Goal: Task Accomplishment & Management: Complete application form

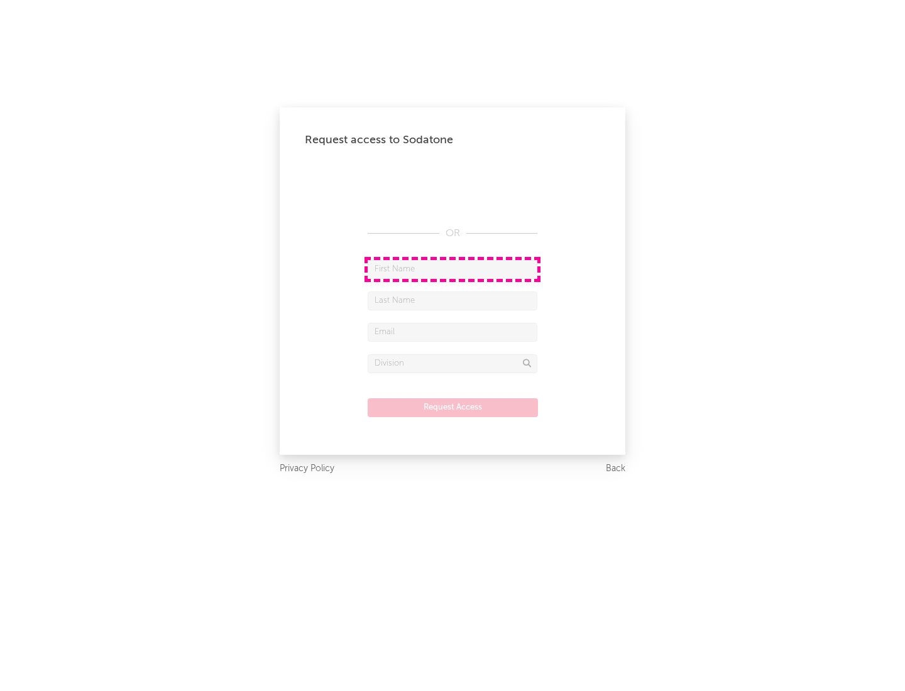
click at [453, 269] on input "text" at bounding box center [453, 269] width 170 height 19
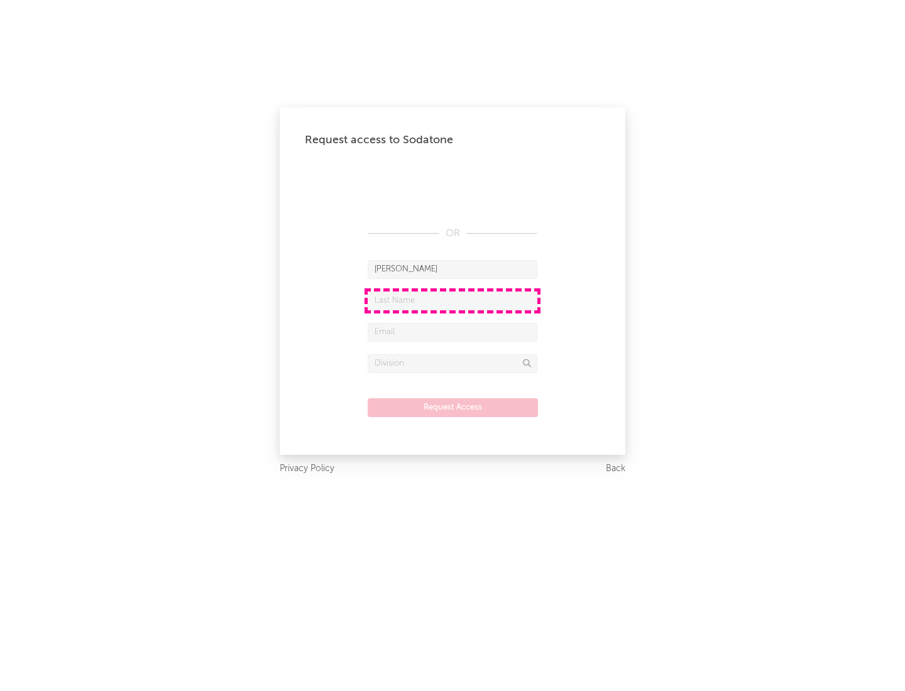
type input "[PERSON_NAME]"
click at [453, 300] on input "text" at bounding box center [453, 301] width 170 height 19
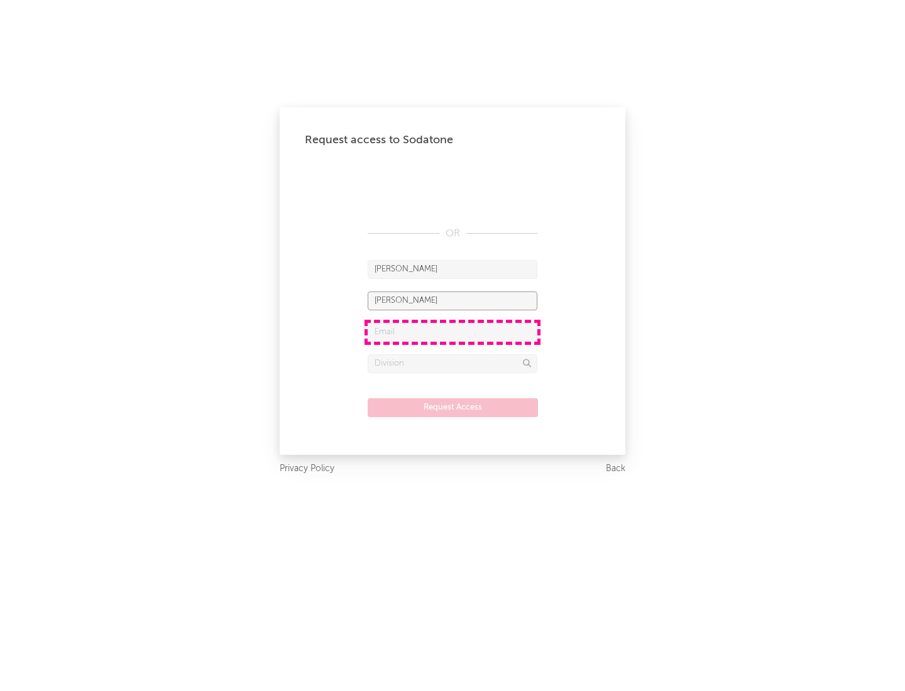
type input "[PERSON_NAME]"
click at [453, 332] on input "text" at bounding box center [453, 332] width 170 height 19
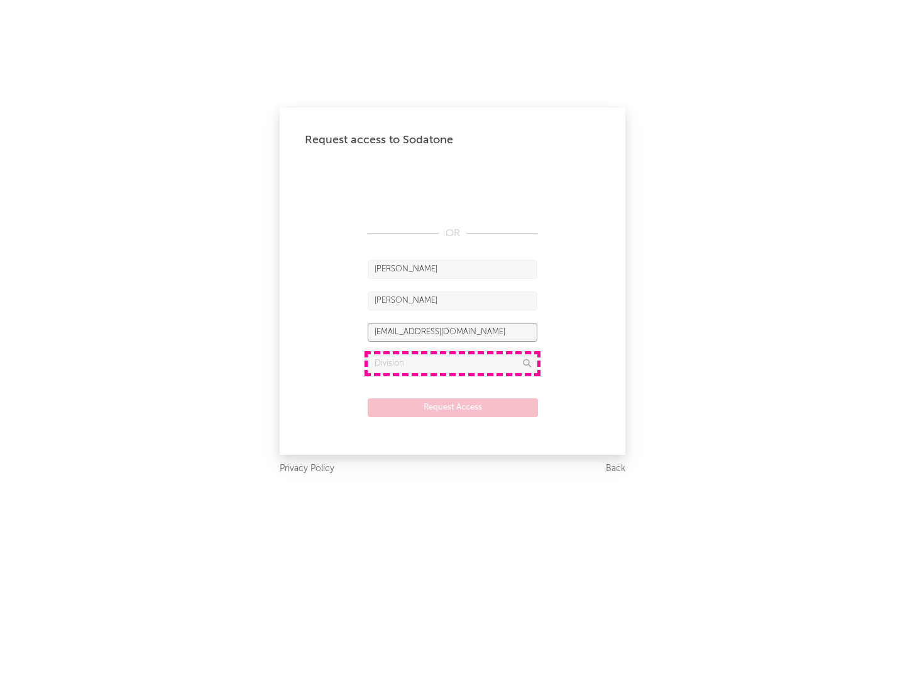
type input "[EMAIL_ADDRESS][DOMAIN_NAME]"
click at [453, 363] on input "text" at bounding box center [453, 364] width 170 height 19
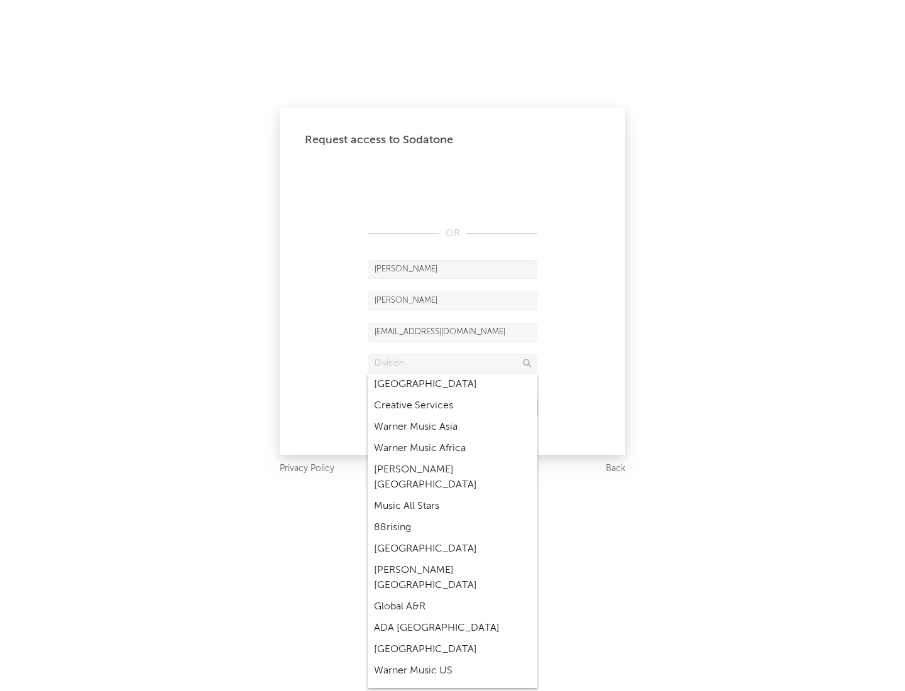
click at [453, 496] on div "Music All Stars" at bounding box center [453, 506] width 170 height 21
type input "Music All Stars"
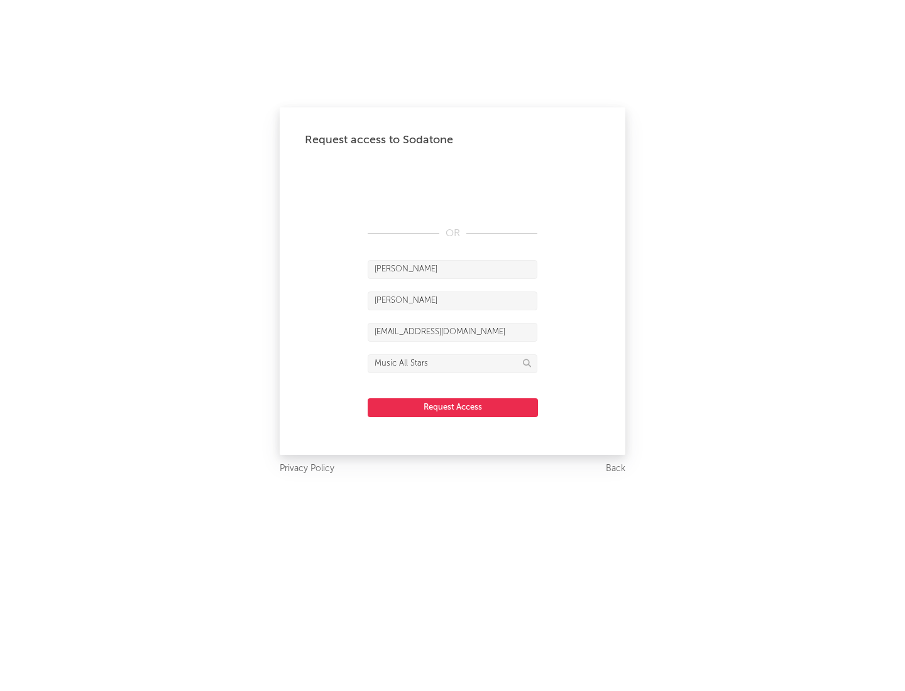
click at [453, 407] on button "Request Access" at bounding box center [453, 408] width 170 height 19
